Goal: Task Accomplishment & Management: Use online tool/utility

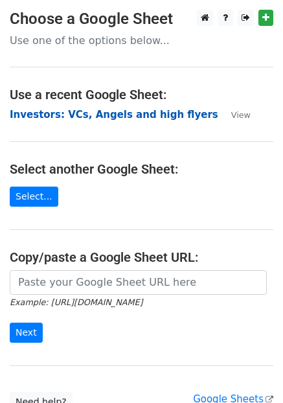
click at [48, 116] on strong "Investors: VCs, Angels and high flyers" at bounding box center [114, 115] width 209 height 12
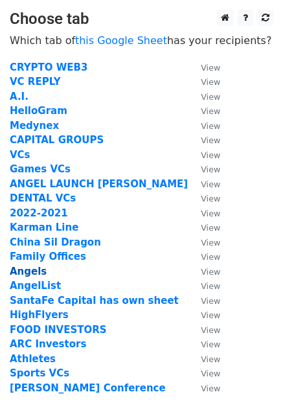
click at [29, 273] on strong "Angels" at bounding box center [28, 272] width 37 height 12
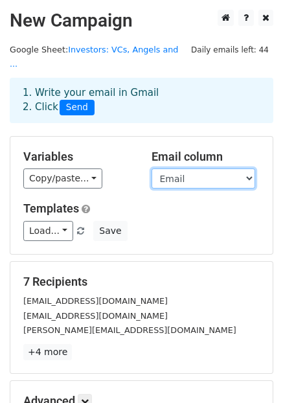
click at [158, 168] on select "Phone Firm First Name Last Name Email Comment MTG or CALL LINKEDIN URL Flash De…" at bounding box center [204, 178] width 104 height 20
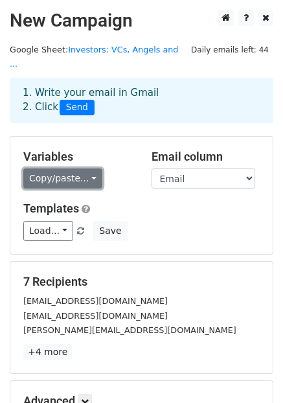
click at [44, 168] on link "Copy/paste..." at bounding box center [62, 178] width 79 height 20
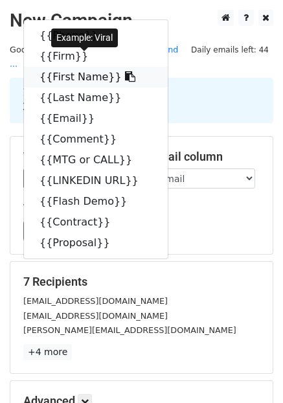
click at [125, 71] on icon at bounding box center [130, 76] width 10 height 10
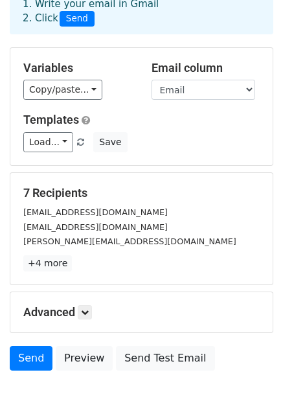
scroll to position [140, 0]
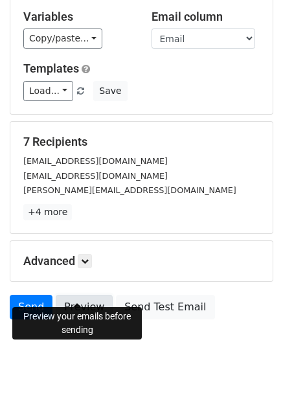
click at [87, 295] on link "Preview" at bounding box center [84, 307] width 57 height 25
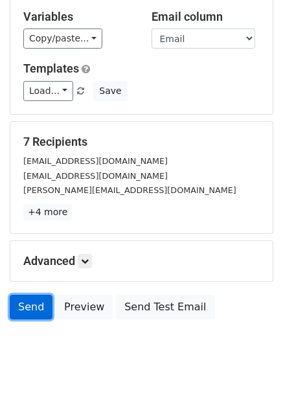
click at [33, 295] on link "Send" at bounding box center [31, 307] width 43 height 25
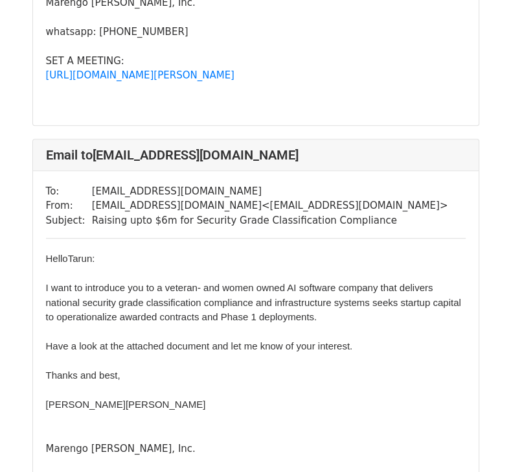
scroll to position [385, 0]
